Goal: Use online tool/utility: Utilize a website feature to perform a specific function

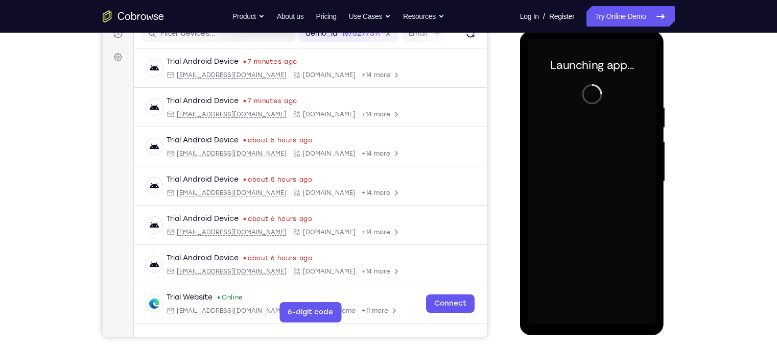
scroll to position [138, 0]
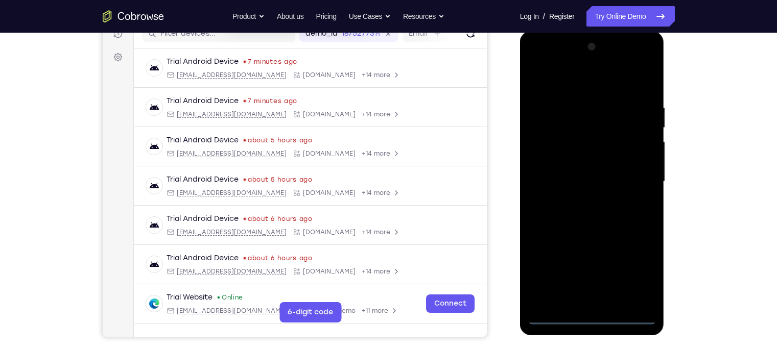
click at [589, 318] on div at bounding box center [592, 182] width 129 height 286
click at [639, 270] on div at bounding box center [592, 182] width 129 height 286
click at [535, 59] on div at bounding box center [592, 182] width 129 height 286
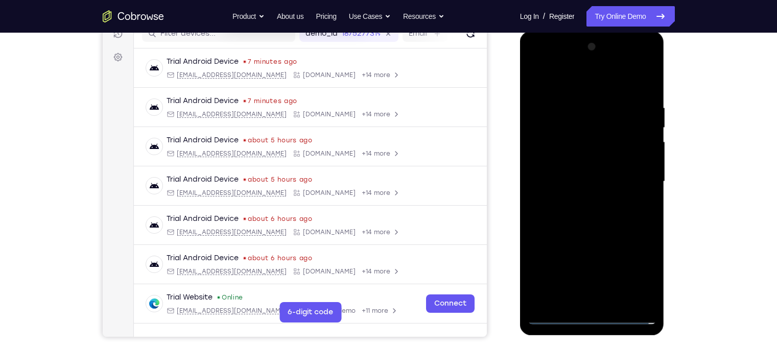
click at [634, 176] on div at bounding box center [592, 182] width 129 height 286
click at [581, 200] on div at bounding box center [592, 182] width 129 height 286
click at [575, 173] on div at bounding box center [592, 182] width 129 height 286
click at [567, 158] on div at bounding box center [592, 182] width 129 height 286
click at [574, 179] on div at bounding box center [592, 182] width 129 height 286
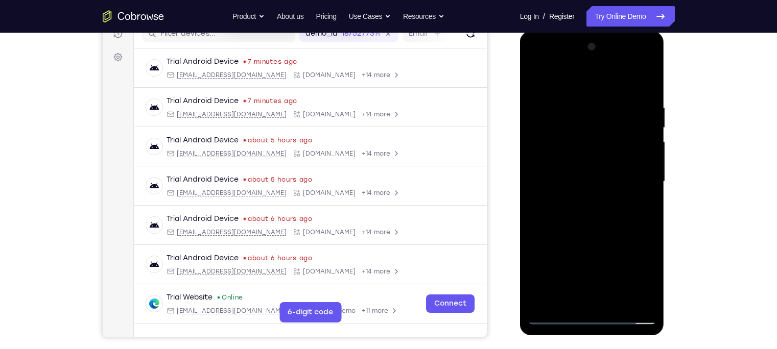
click at [651, 207] on div at bounding box center [592, 182] width 129 height 286
click at [618, 80] on div at bounding box center [592, 182] width 129 height 286
click at [603, 94] on div at bounding box center [592, 182] width 129 height 286
click at [648, 300] on div at bounding box center [592, 182] width 129 height 286
click at [653, 288] on div at bounding box center [592, 182] width 129 height 286
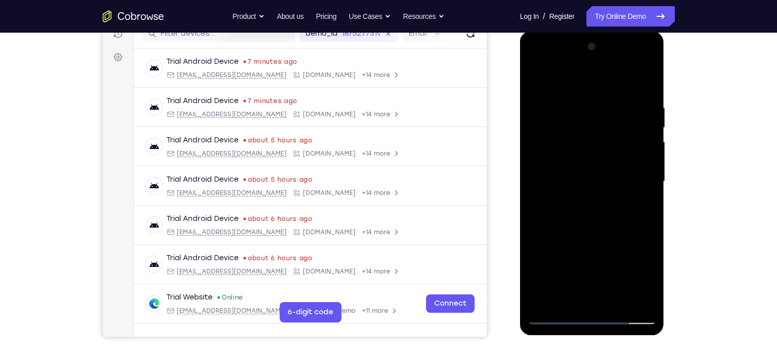
click at [648, 203] on div at bounding box center [592, 182] width 129 height 286
click at [649, 207] on div at bounding box center [592, 182] width 129 height 286
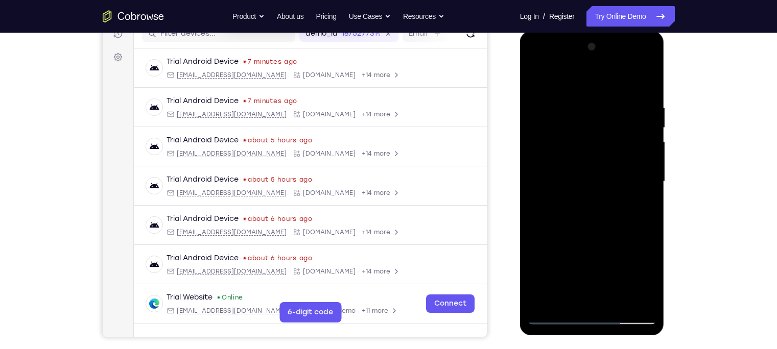
click at [649, 207] on div at bounding box center [592, 182] width 129 height 286
click at [535, 206] on div at bounding box center [592, 182] width 129 height 286
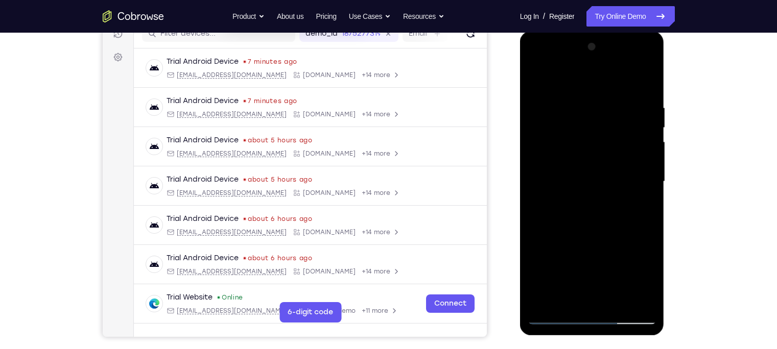
click at [535, 206] on div at bounding box center [592, 182] width 129 height 286
click at [607, 103] on div at bounding box center [592, 182] width 129 height 286
click at [648, 149] on div at bounding box center [592, 182] width 129 height 286
